Goal: Navigation & Orientation: Find specific page/section

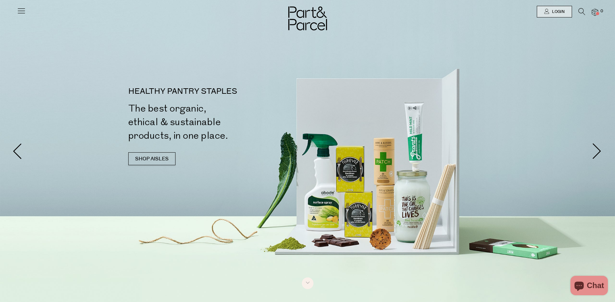
click at [21, 11] on icon at bounding box center [21, 10] width 9 height 9
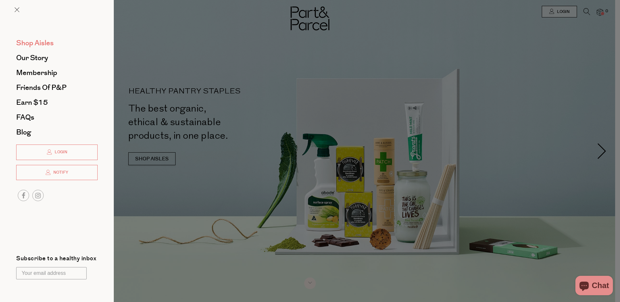
click at [41, 43] on span "Shop Aisles" at bounding box center [34, 43] width 37 height 10
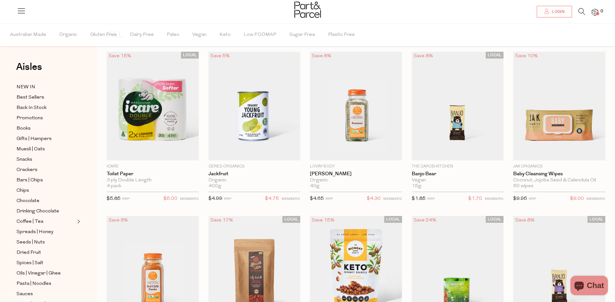
scroll to position [32, 0]
click at [36, 107] on span "Back In Stock" at bounding box center [31, 108] width 30 height 8
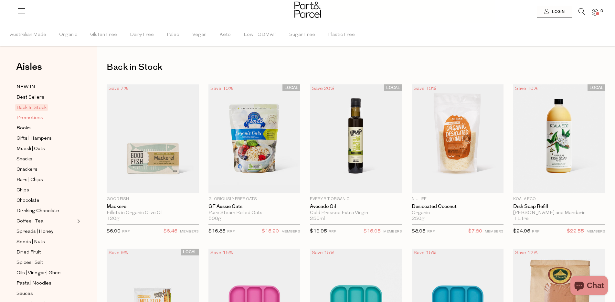
click at [36, 119] on span "Promotions" at bounding box center [29, 118] width 26 height 8
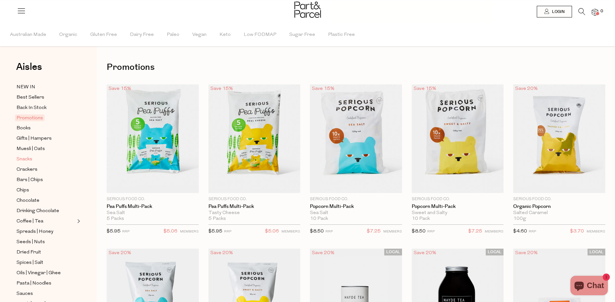
click at [27, 157] on span "Snacks" at bounding box center [24, 159] width 16 height 8
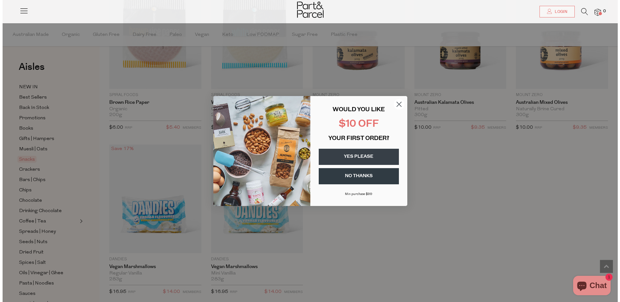
scroll to position [2099, 0]
